Goal: Task Accomplishment & Management: Use online tool/utility

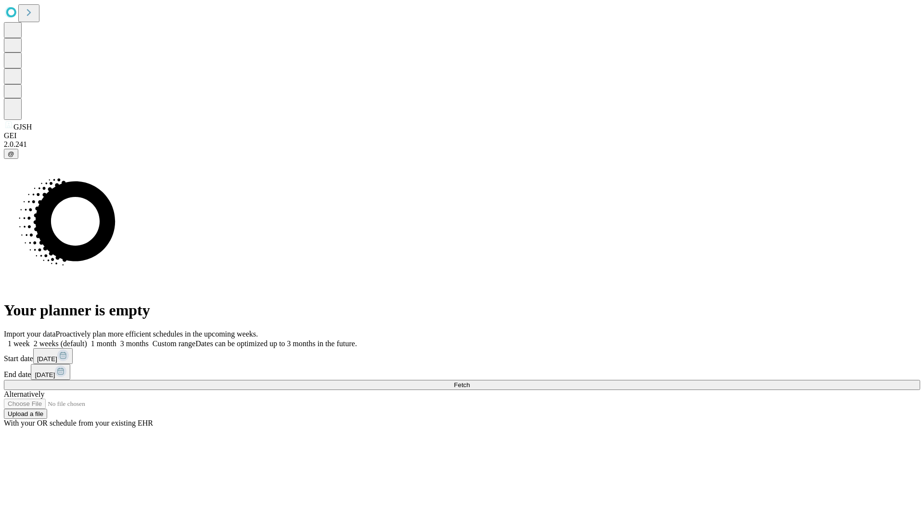
click at [470, 381] on span "Fetch" at bounding box center [462, 384] width 16 height 7
